Goal: Task Accomplishment & Management: Manage account settings

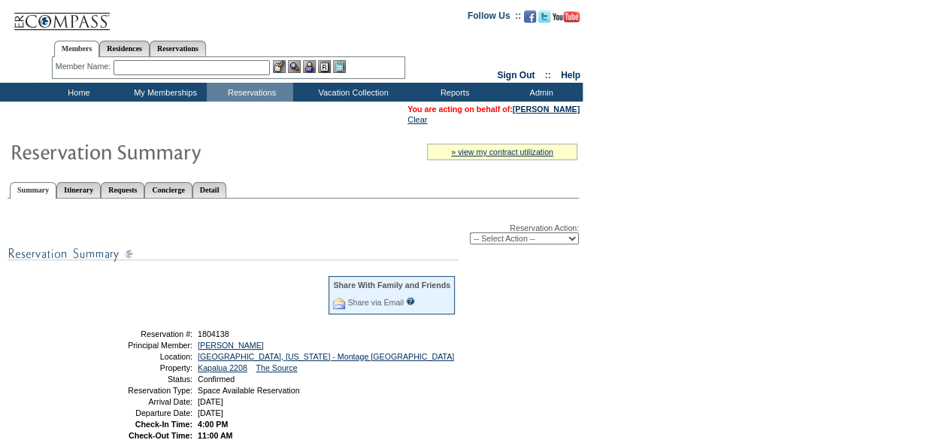
click at [513, 246] on div "Reservation Action: -- Select Action -- Modify Reservation Dates Modify Reserva…" at bounding box center [293, 430] width 571 height 447
click at [517, 235] on select "-- Select Action -- Modify Reservation Dates Modify Reservation Cost Modify Occ…" at bounding box center [524, 238] width 109 height 12
select select "ChangeOccupancy"
click at [470, 234] on select "-- Select Action -- Modify Reservation Dates Modify Reservation Cost Modify Occ…" at bounding box center [524, 238] width 109 height 12
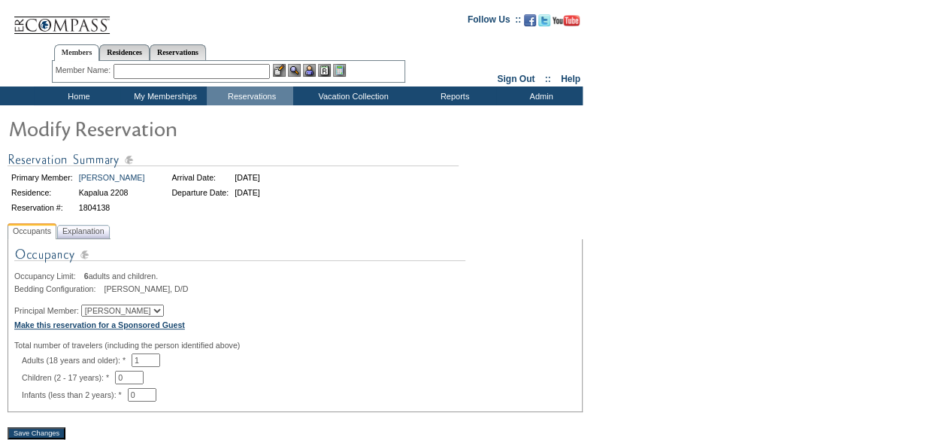
click at [131, 323] on b "Make this reservation for a Sponsored Guest" at bounding box center [99, 324] width 171 height 9
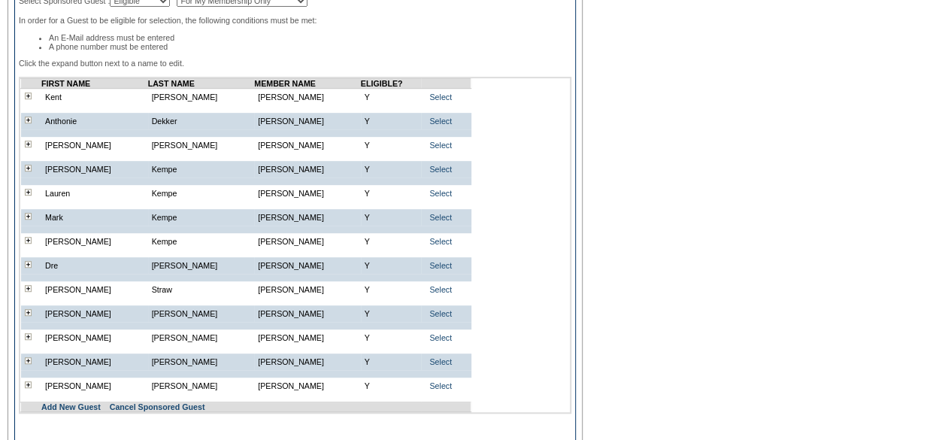
scroll to position [451, 0]
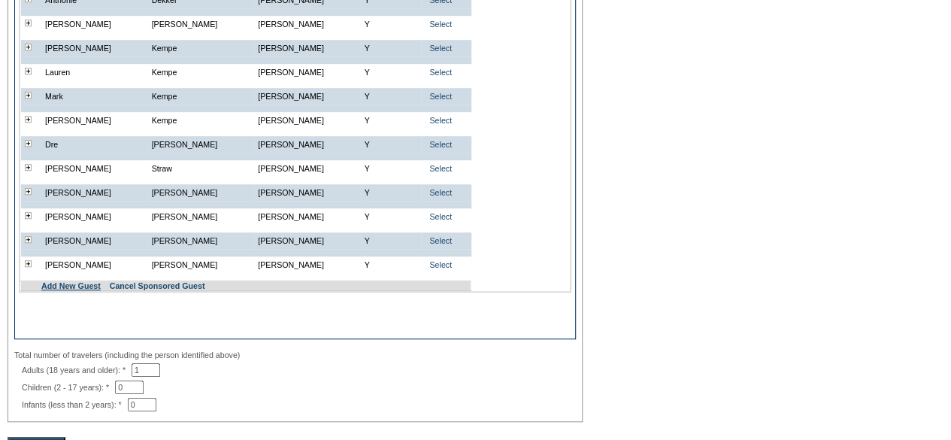
click at [80, 290] on link "Add New Guest" at bounding box center [70, 285] width 59 height 9
